Goal: Entertainment & Leisure: Consume media (video, audio)

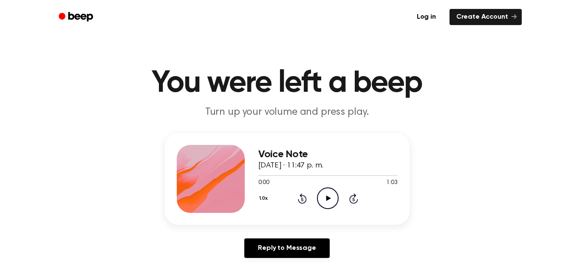
click at [331, 194] on icon "Play Audio" at bounding box center [328, 198] width 22 height 22
click at [324, 194] on icon "Play Audio" at bounding box center [328, 198] width 22 height 22
click at [326, 199] on icon "Play Audio" at bounding box center [328, 198] width 22 height 22
click at [325, 192] on icon "Play Audio" at bounding box center [328, 198] width 22 height 22
click at [335, 204] on icon "Pause Audio" at bounding box center [328, 198] width 22 height 22
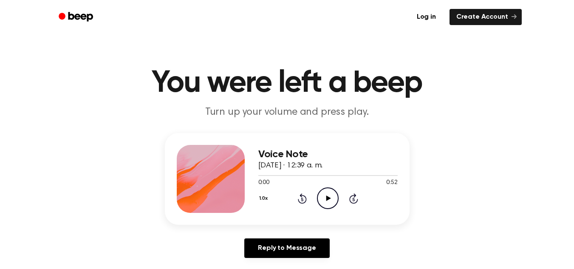
click at [329, 198] on icon at bounding box center [328, 199] width 5 height 6
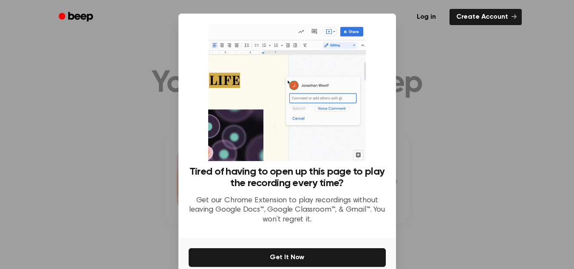
click at [428, 147] on div at bounding box center [287, 134] width 574 height 269
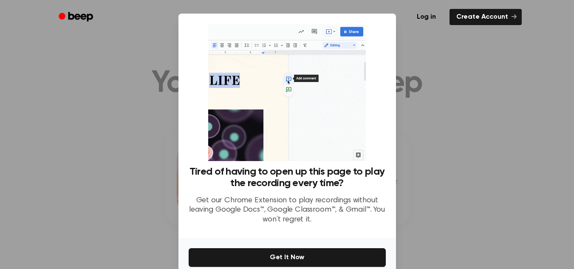
click at [475, 78] on div at bounding box center [287, 134] width 574 height 269
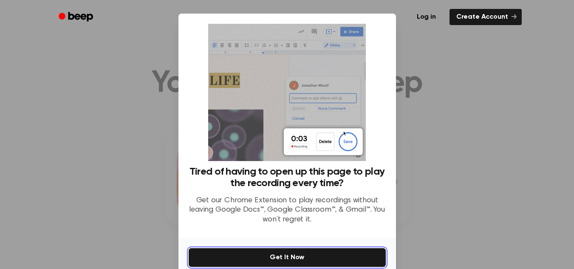
click at [278, 261] on button "Get It Now" at bounding box center [287, 257] width 197 height 19
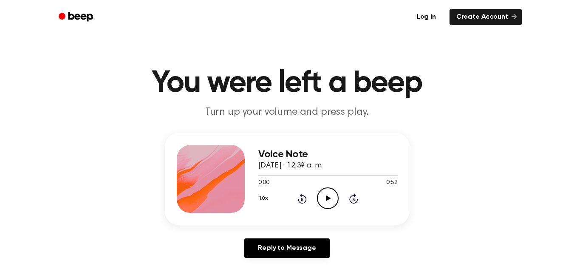
click at [326, 201] on icon "Play Audio" at bounding box center [328, 198] width 22 height 22
